Goal: Purchase product/service

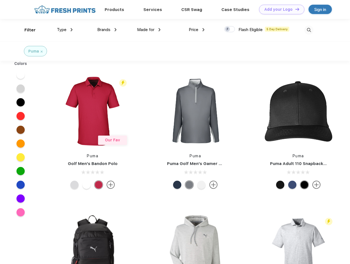
click at [280, 9] on link "Add your Logo Design Tool" at bounding box center [281, 10] width 45 height 10
click at [0, 0] on div "Design Tool" at bounding box center [0, 0] width 0 height 0
click at [295, 9] on link "Add your Logo Design Tool" at bounding box center [281, 10] width 45 height 10
click at [26, 30] on div "Filter" at bounding box center [29, 30] width 11 height 6
click at [65, 30] on span "Type" at bounding box center [62, 29] width 10 height 5
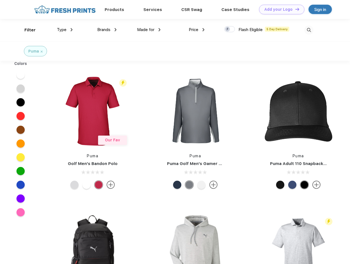
click at [107, 30] on span "Brands" at bounding box center [103, 29] width 13 height 5
click at [149, 30] on span "Made for" at bounding box center [145, 29] width 17 height 5
click at [197, 30] on span "Price" at bounding box center [194, 29] width 10 height 5
click at [230, 29] on div at bounding box center [229, 29] width 11 height 6
click at [228, 29] on input "checkbox" at bounding box center [226, 28] width 4 height 4
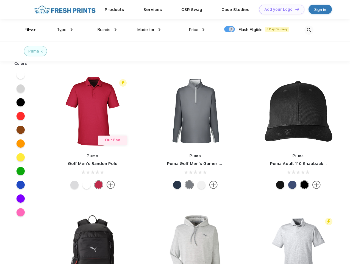
click at [309, 30] on img at bounding box center [308, 30] width 9 height 9
